Goal: Information Seeking & Learning: Learn about a topic

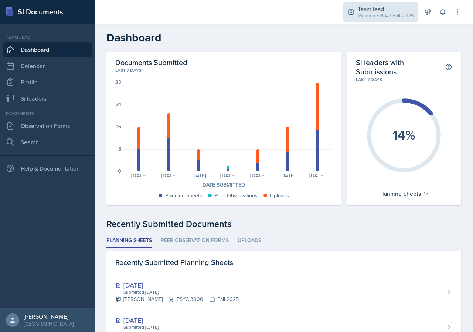
click at [375, 16] on div "Mamma SI/LA / Fall 2025" at bounding box center [386, 16] width 56 height 8
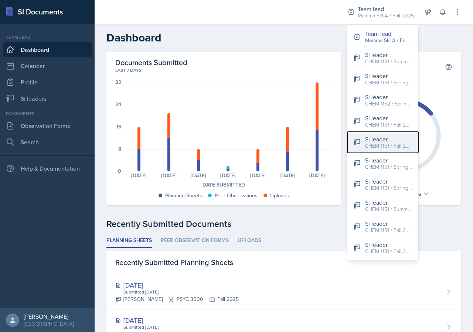
click at [395, 146] on div "CHEM 1151 / Fall 2025" at bounding box center [388, 146] width 47 height 8
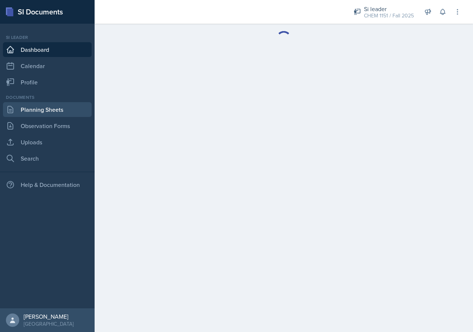
click at [47, 114] on link "Planning Sheets" at bounding box center [47, 109] width 89 height 15
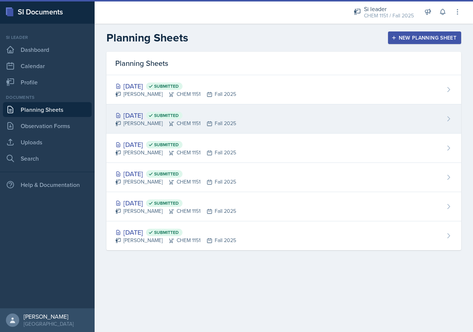
click at [230, 119] on div "[DATE] Submitted [PERSON_NAME] CHEM 1151 Fall 2025" at bounding box center [284, 118] width 355 height 29
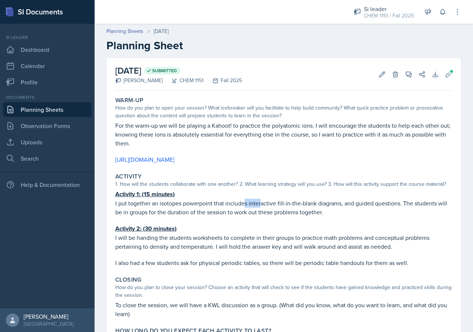
drag, startPoint x: 245, startPoint y: 199, endPoint x: 264, endPoint y: 201, distance: 19.0
click at [262, 201] on p "I put together an isotopes powerpoint that includes interactive fill-in-the-bla…" at bounding box center [283, 208] width 337 height 18
click at [264, 201] on p "I put together an isotopes powerpoint that includes interactive fill-in-the-bla…" at bounding box center [283, 208] width 337 height 18
drag, startPoint x: 258, startPoint y: 201, endPoint x: 268, endPoint y: 202, distance: 10.0
click at [267, 202] on p "I put together an isotopes powerpoint that includes interactive fill-in-the-bla…" at bounding box center [283, 208] width 337 height 18
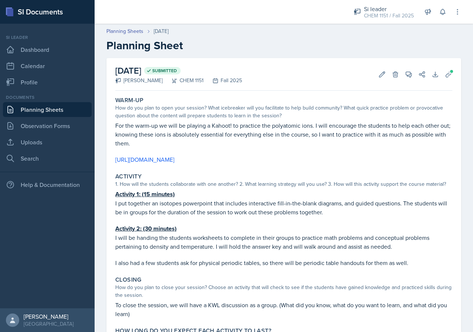
click at [268, 202] on p "I put together an isotopes powerpoint that includes interactive fill-in-the-bla…" at bounding box center [283, 208] width 337 height 18
click at [53, 111] on link "Planning Sheets" at bounding box center [47, 109] width 89 height 15
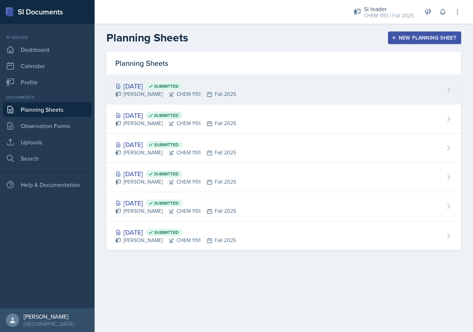
click at [166, 97] on div "[PERSON_NAME] CHEM 1151 Fall 2025" at bounding box center [175, 94] width 121 height 8
